Goal: Check status: Check status

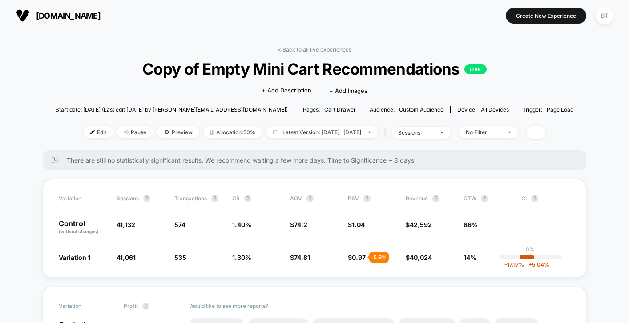
click at [331, 49] on link "< Back to all live experiences" at bounding box center [314, 49] width 74 height 7
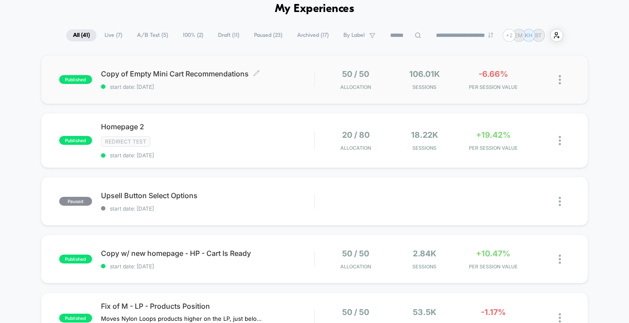
scroll to position [86, 0]
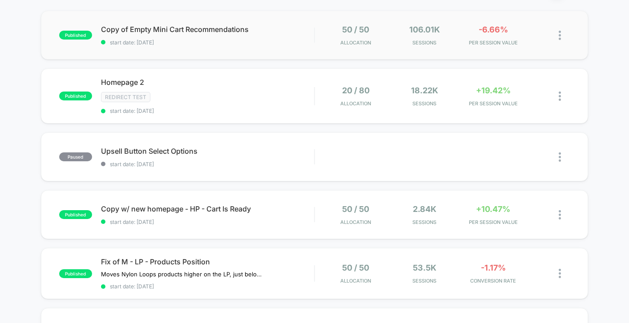
click at [296, 52] on div "published Copy of Empty Mini Cart Recommendations start date: [DATE] 50 / 50 Al…" at bounding box center [314, 35] width 547 height 49
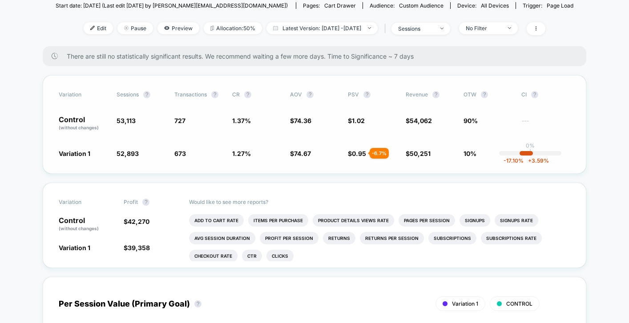
scroll to position [306, 0]
